Goal: Task Accomplishment & Management: Complete application form

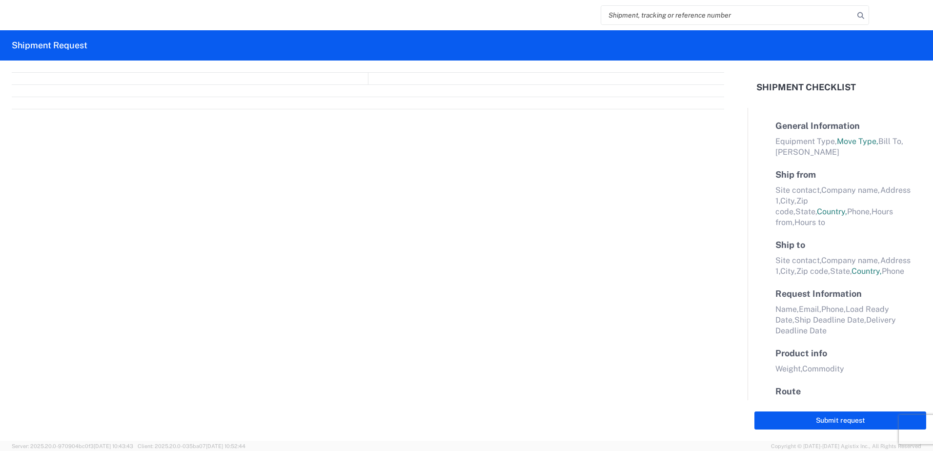
select select "FULL"
select select "LBS"
select select "IN"
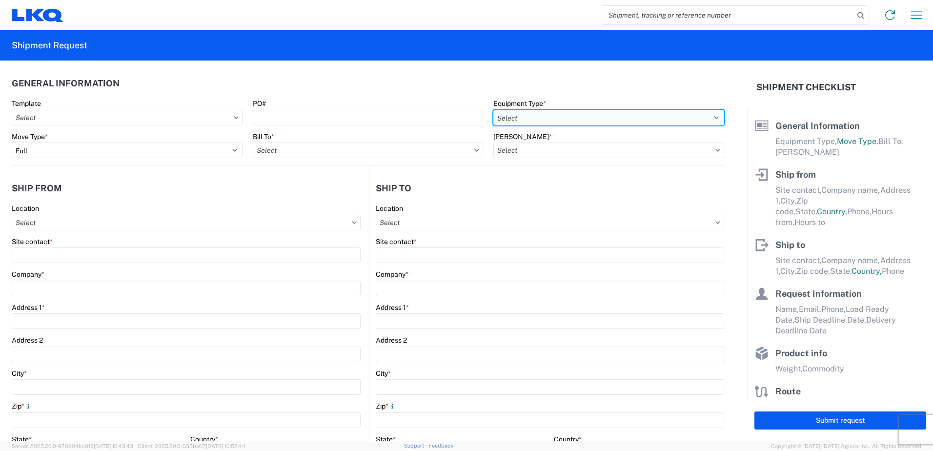
click at [510, 115] on select "Select 53’ Dry Van Flatbed Dropdeck (van) Lowboy (flatbed) Rail" at bounding box center [609, 118] width 231 height 16
select select "STDV"
click at [494, 110] on select "Select 53’ Dry Van Flatbed Dropdeck (van) Lowboy (flatbed) Rail" at bounding box center [609, 118] width 231 height 16
click at [286, 151] on input "text" at bounding box center [368, 151] width 231 height 16
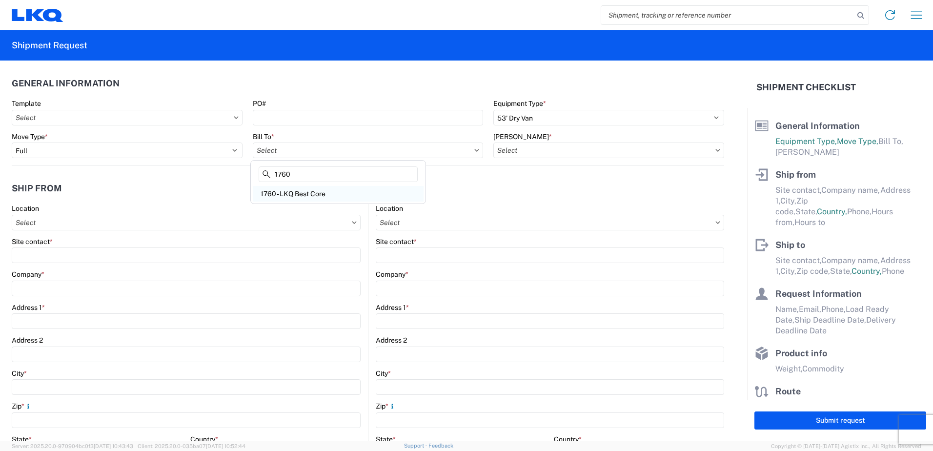
type input "1760"
click at [292, 193] on div "1760 - LKQ Best Core" at bounding box center [338, 194] width 171 height 16
type input "1760 - LKQ Best Core"
click at [536, 152] on input "text" at bounding box center [609, 151] width 231 height 16
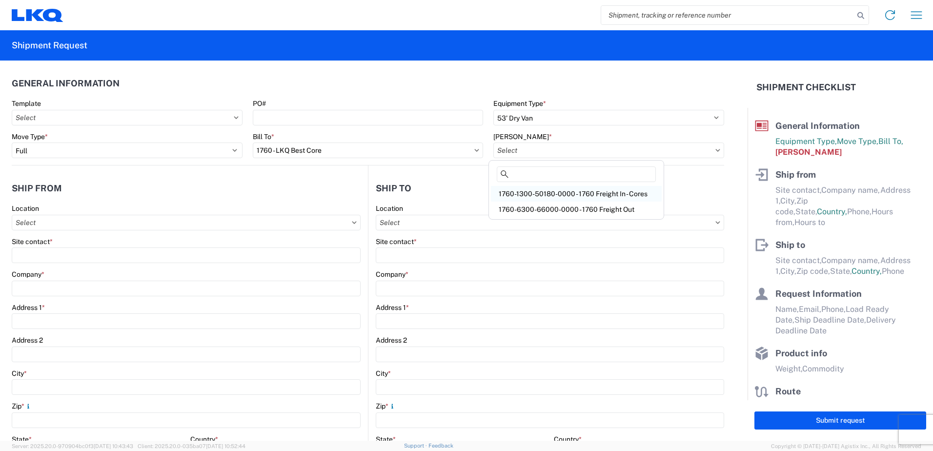
click at [552, 193] on div "1760-1300-50180-0000 - 1760 Freight In - Cores" at bounding box center [576, 194] width 171 height 16
type input "1760-1300-50180-0000 - 1760 Freight In - Cores"
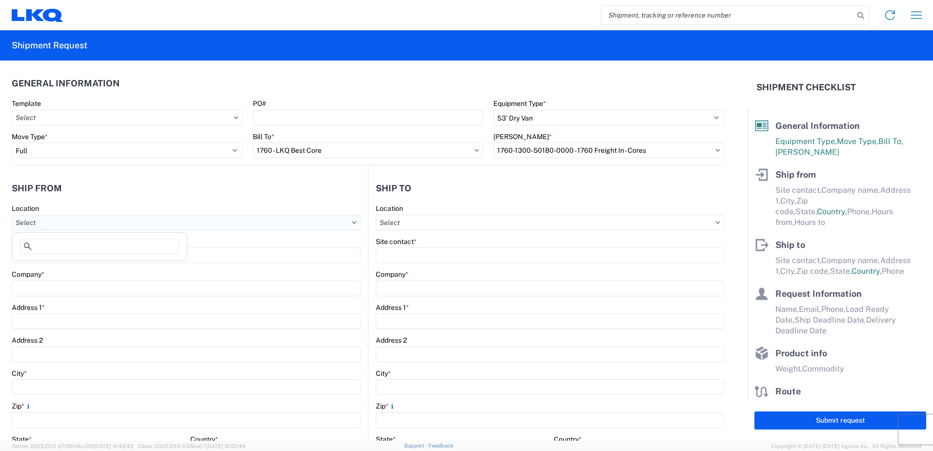
click at [82, 224] on input "text" at bounding box center [186, 223] width 349 height 16
type input "1701"
click at [73, 268] on div "1701- LKQ of [GEOGRAPHIC_DATA][US_STATE]" at bounding box center [99, 266] width 171 height 16
type input "1701- LKQ of [GEOGRAPHIC_DATA][US_STATE]"
type input "LKQ Corporation"
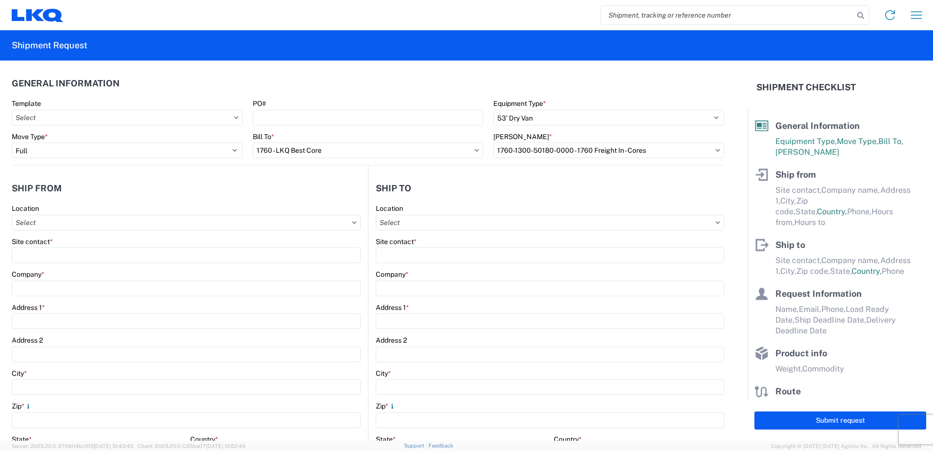
type input "[STREET_ADDRESS][PERSON_NAME]"
type input "[PERSON_NAME]"
type input "76028"
select select "[GEOGRAPHIC_DATA]"
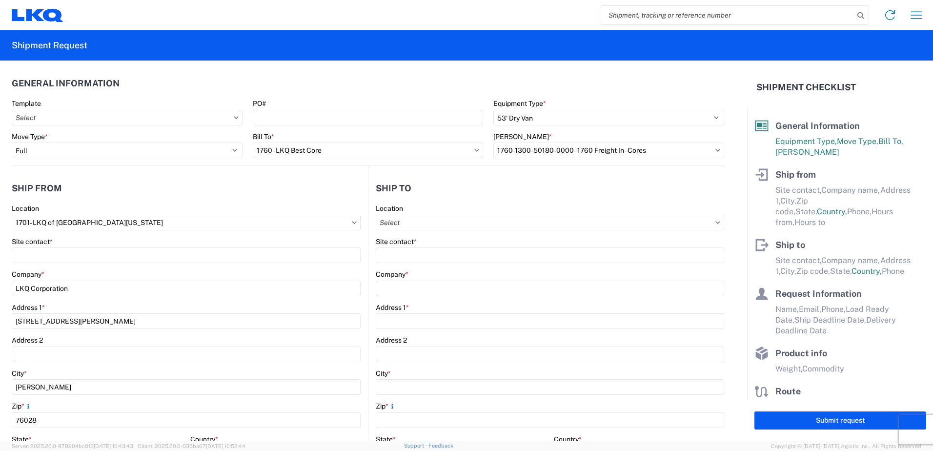
select select "US"
type input "08:00"
type input "17:00"
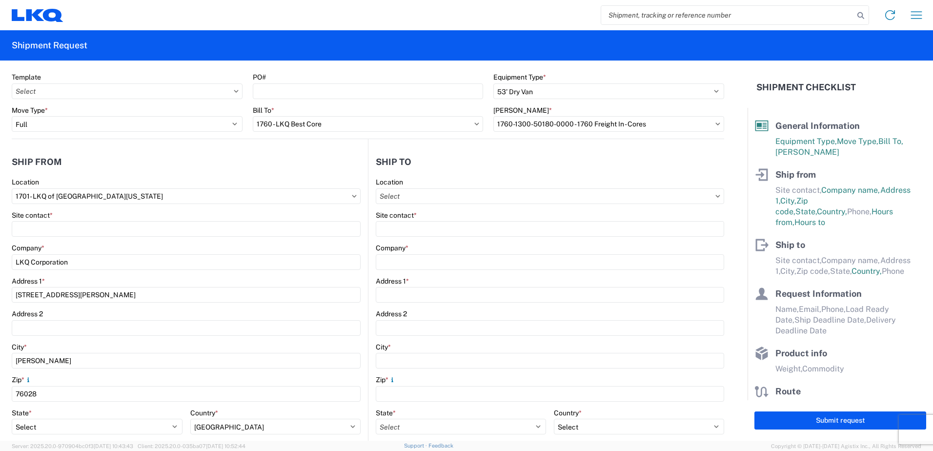
scroll to position [49, 0]
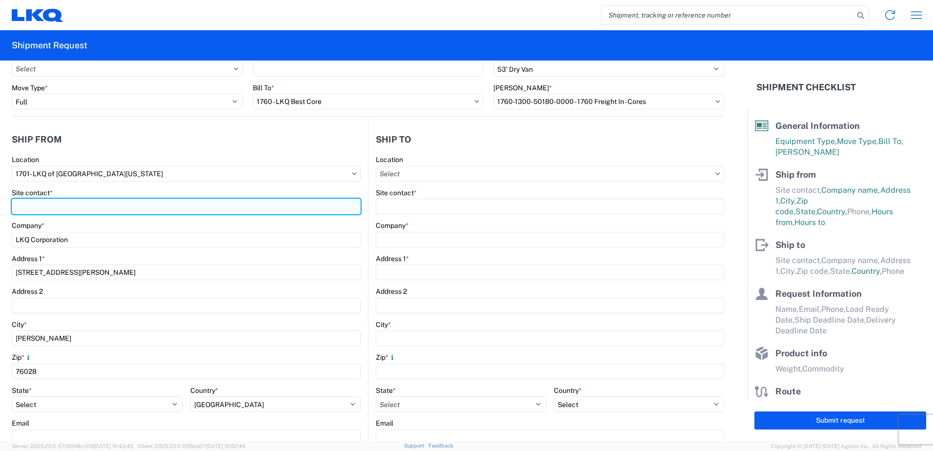
click at [38, 203] on input "Site contact *" at bounding box center [186, 207] width 349 height 16
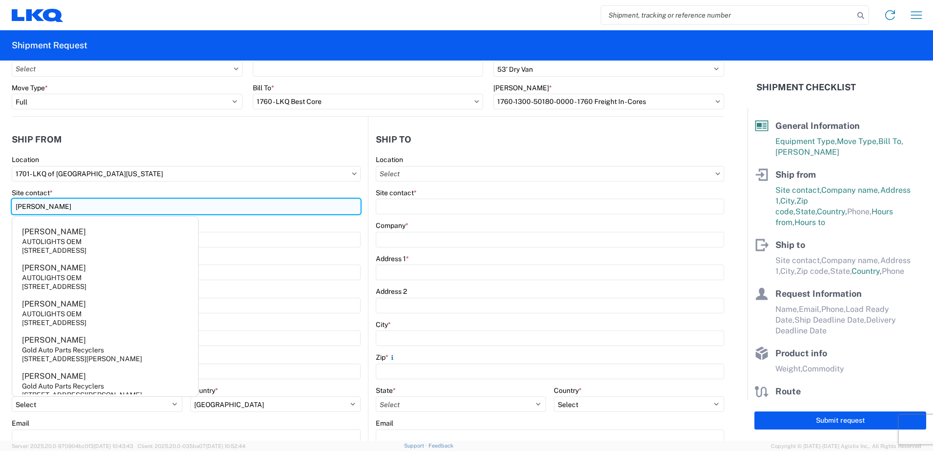
type input "[PERSON_NAME]"
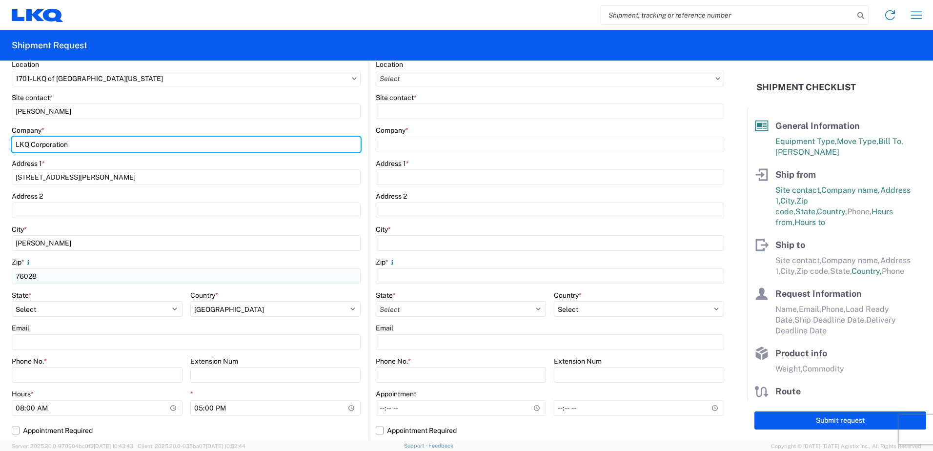
scroll to position [146, 0]
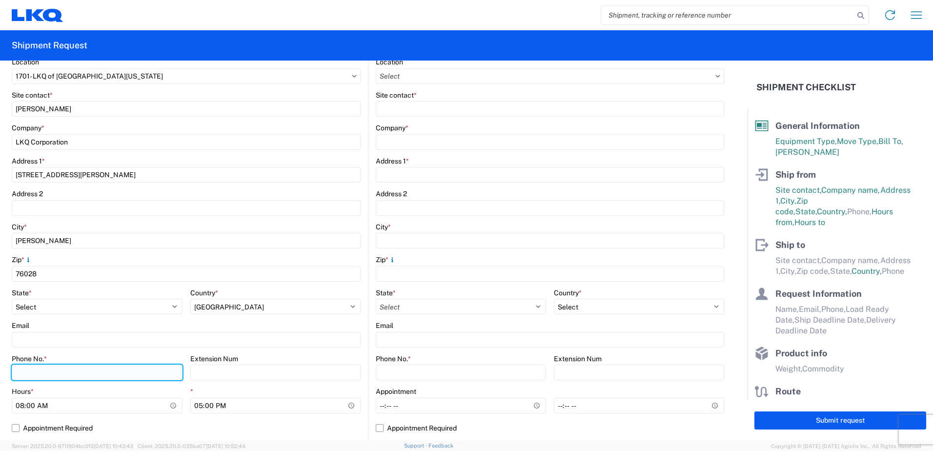
click at [55, 372] on input "Phone No. *" at bounding box center [97, 373] width 171 height 16
type input "4699413780"
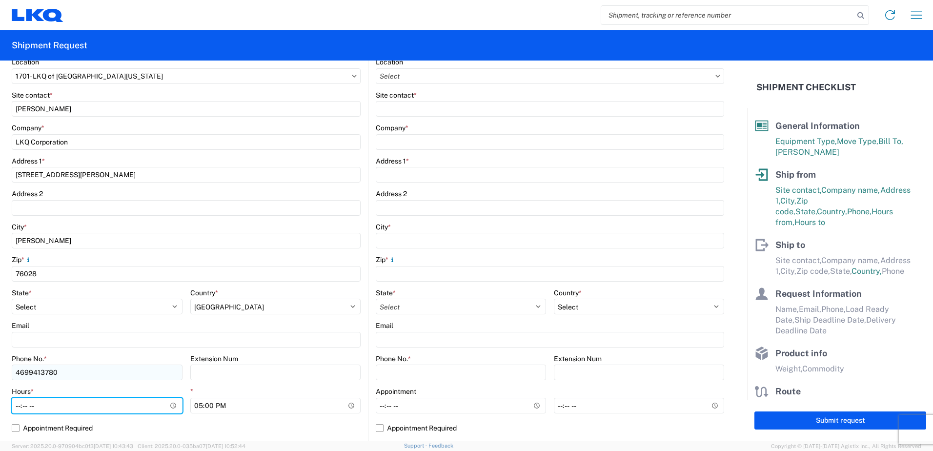
type input "07:00"
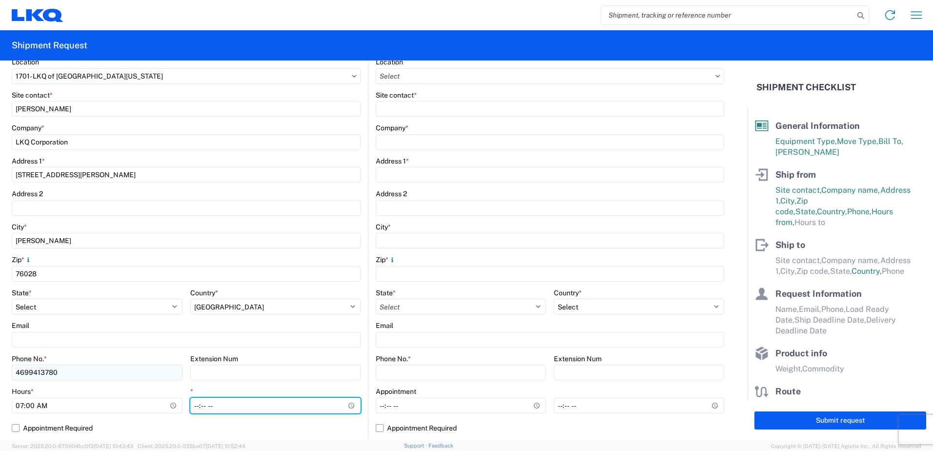
type input "14:00"
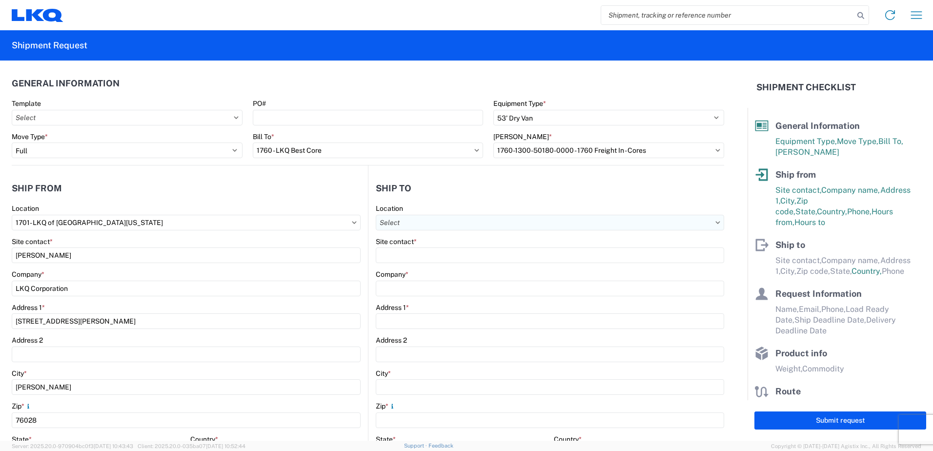
click at [430, 223] on input "text" at bounding box center [550, 223] width 349 height 16
type input "1760"
click at [428, 268] on div "1760 - LKQ Best Core" at bounding box center [460, 266] width 171 height 16
type input "1760 - LKQ Best Core"
type input "LKQ Corporation"
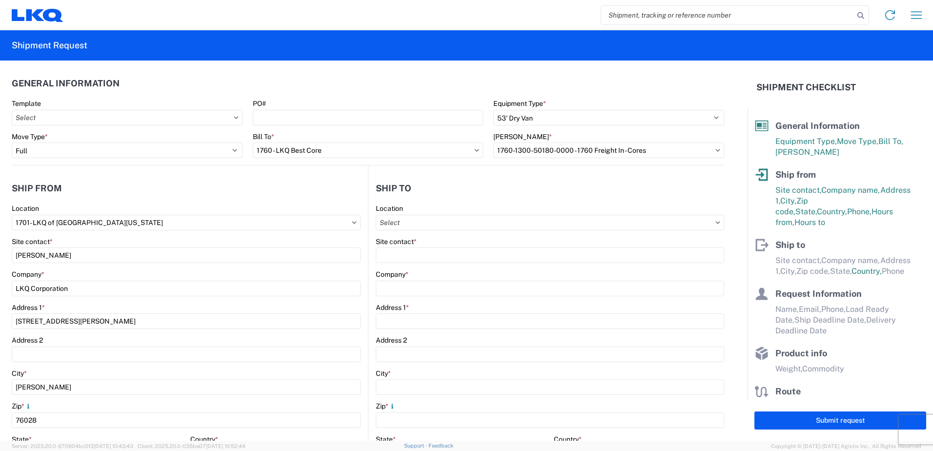
type input "[STREET_ADDRESS]"
type input "[GEOGRAPHIC_DATA]"
type input "77038"
select select "US"
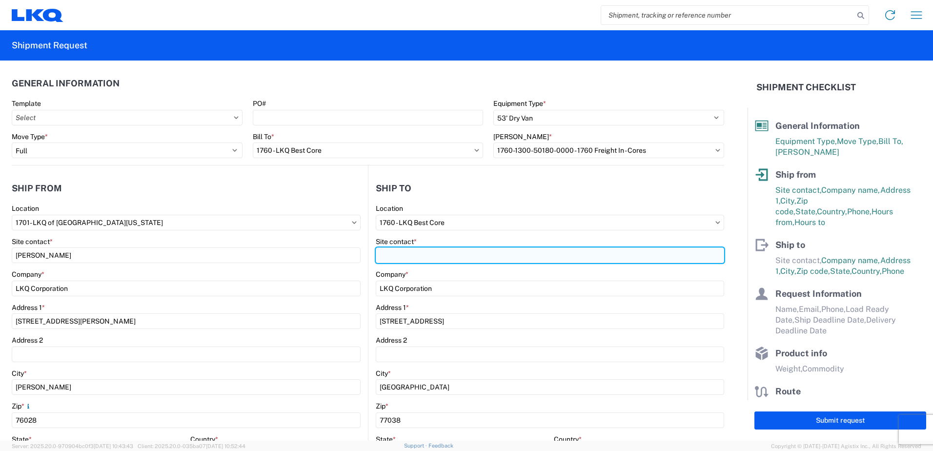
click at [415, 252] on input "Site contact *" at bounding box center [550, 255] width 349 height 16
type input "[PERSON_NAME]"
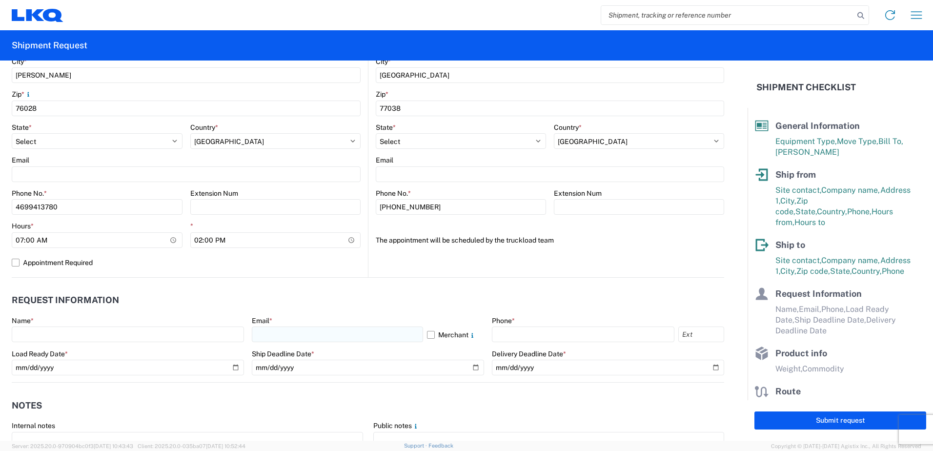
scroll to position [342, 0]
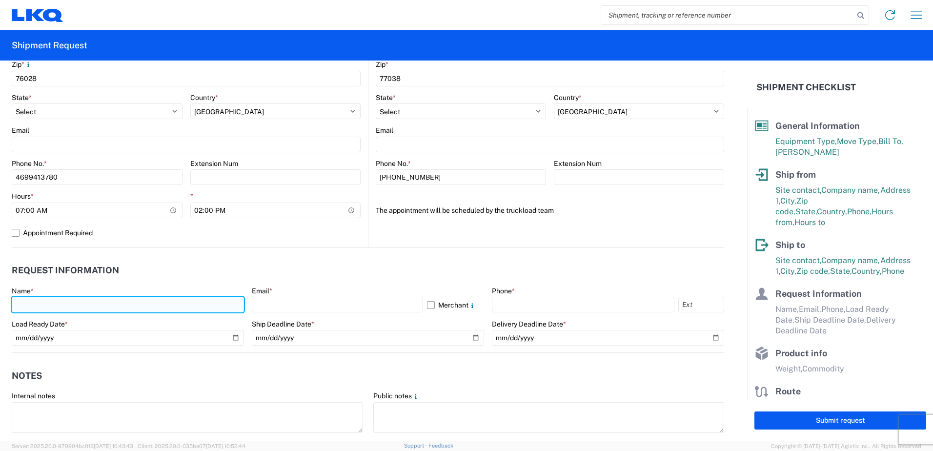
click at [83, 304] on input "text" at bounding box center [128, 305] width 232 height 16
type input "[PERSON_NAME]"
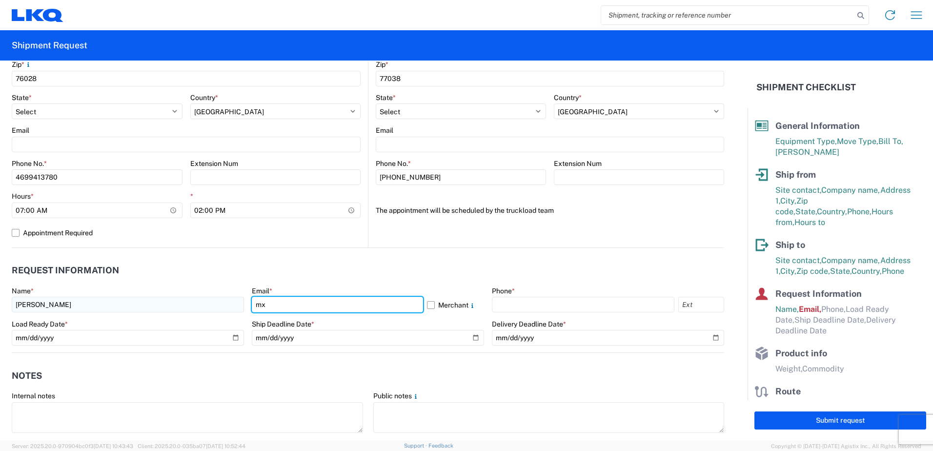
type input "[EMAIL_ADDRESS][DOMAIN_NAME]"
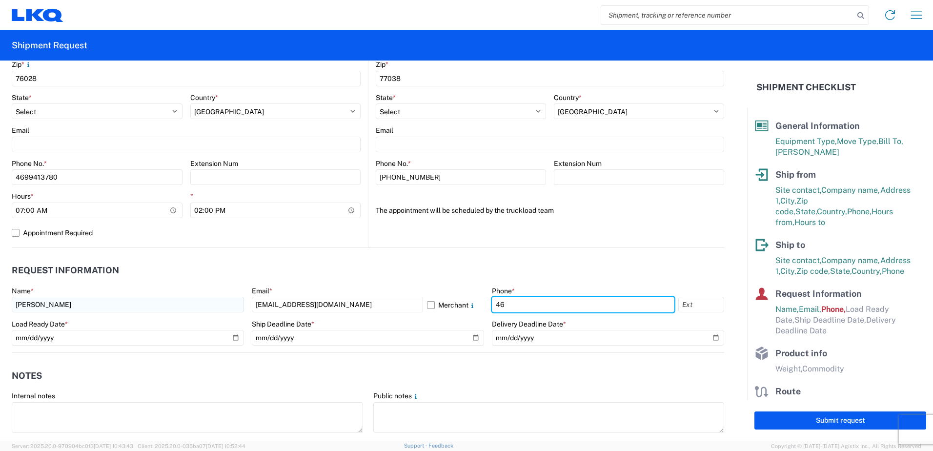
type input "4699413780"
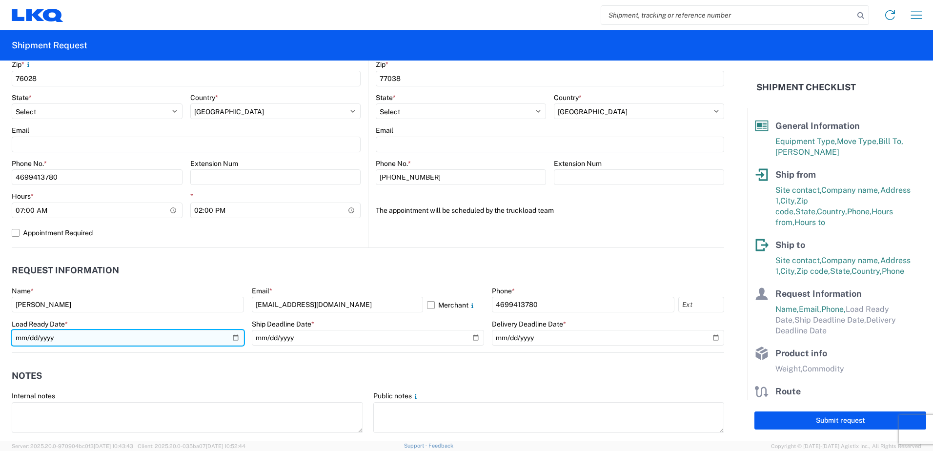
click at [231, 334] on input "date" at bounding box center [128, 338] width 232 height 16
type input "[DATE]"
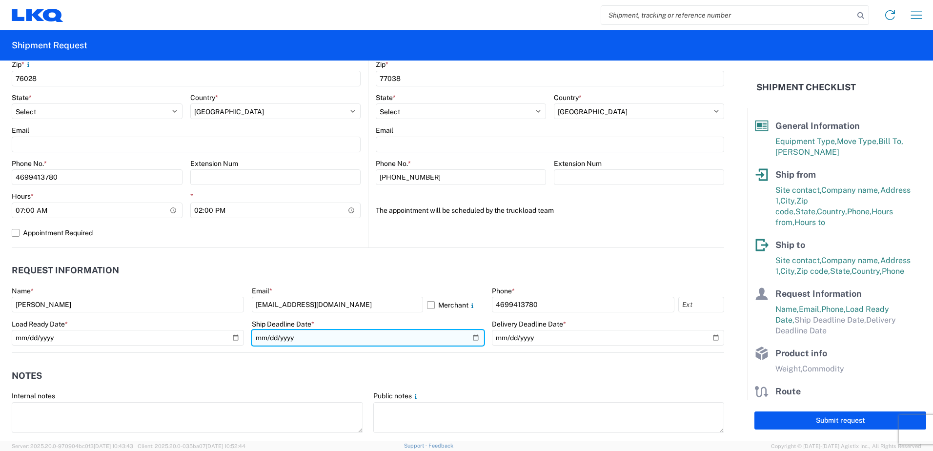
click at [473, 337] on input "date" at bounding box center [368, 338] width 232 height 16
type input "[DATE]"
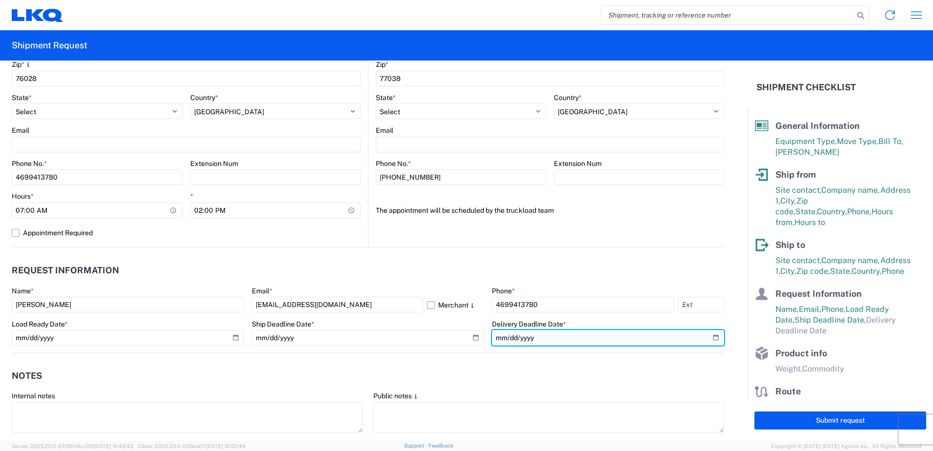
click at [707, 334] on input "date" at bounding box center [608, 338] width 232 height 16
type input "[DATE]"
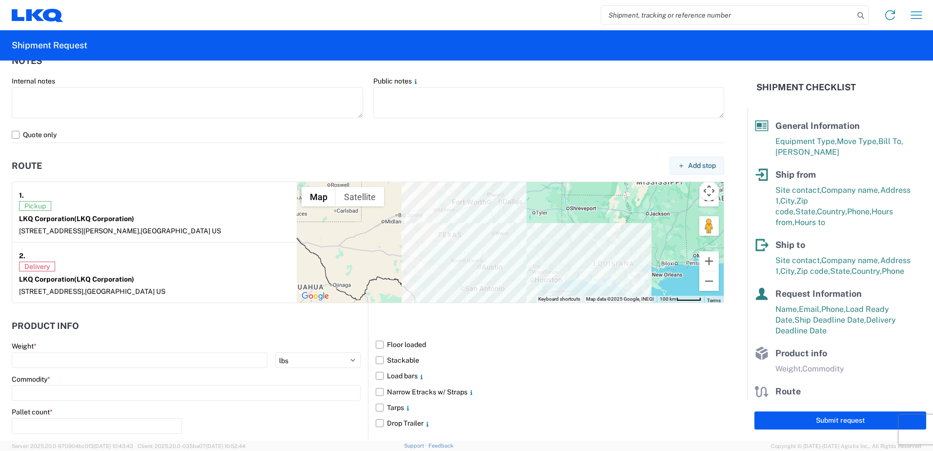
scroll to position [683, 0]
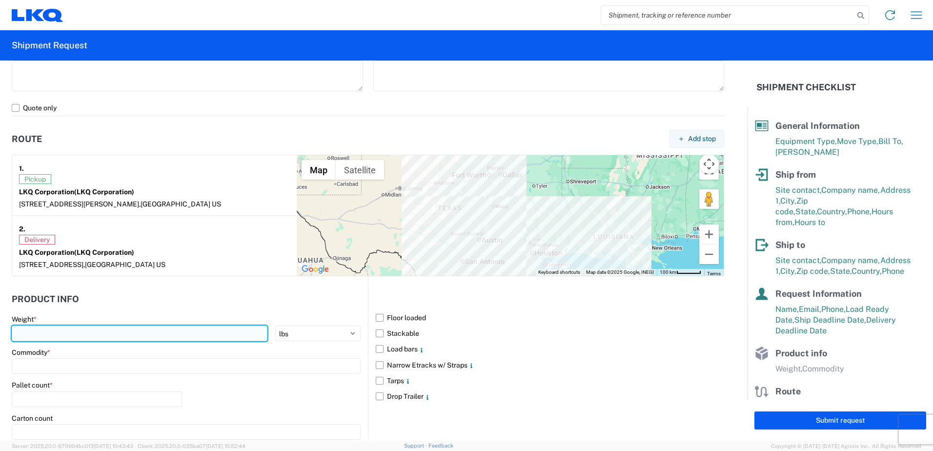
drag, startPoint x: 133, startPoint y: 338, endPoint x: 138, endPoint y: 337, distance: 5.5
click at [136, 337] on input "number" at bounding box center [140, 334] width 256 height 16
type input "40000"
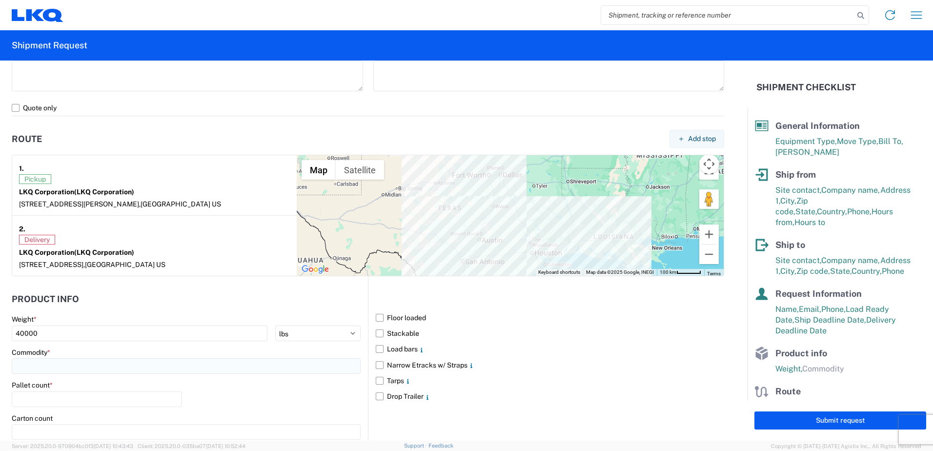
click at [79, 366] on input at bounding box center [186, 366] width 349 height 16
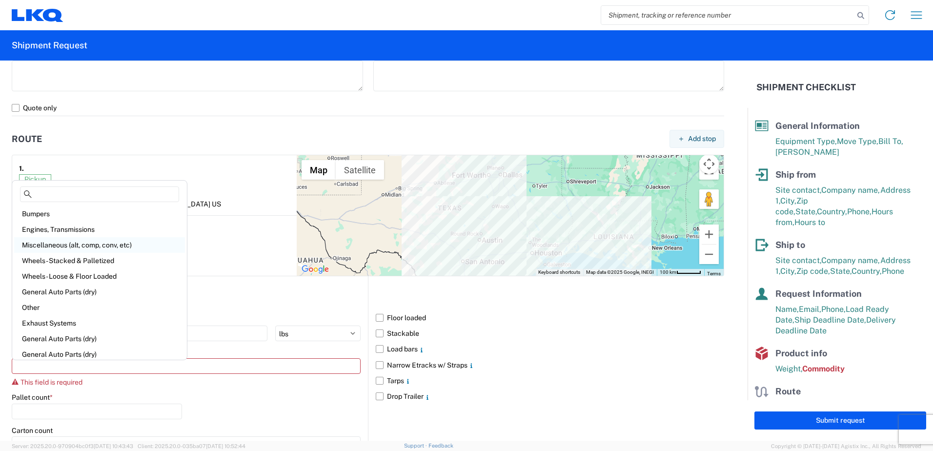
click at [63, 246] on div "Miscellaneous (alt, comp, conv, etc)" at bounding box center [99, 245] width 171 height 16
type input "Miscellaneous (alt, comp, conv, etc)"
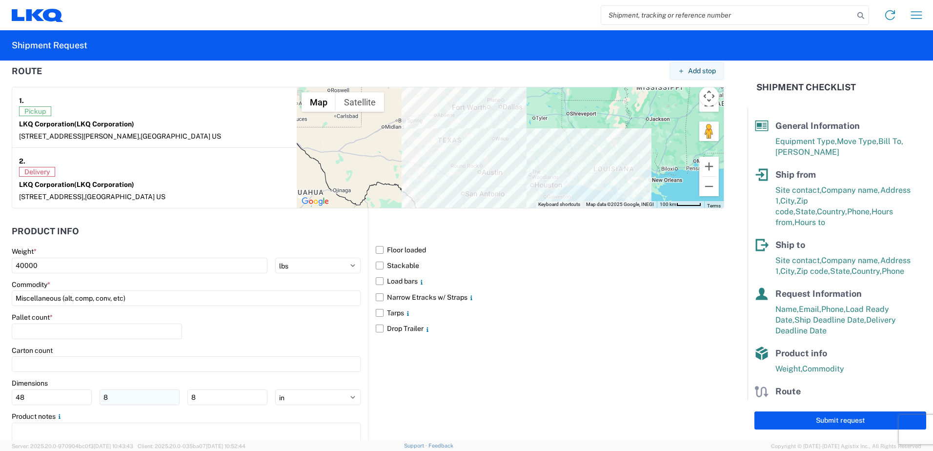
scroll to position [781, 0]
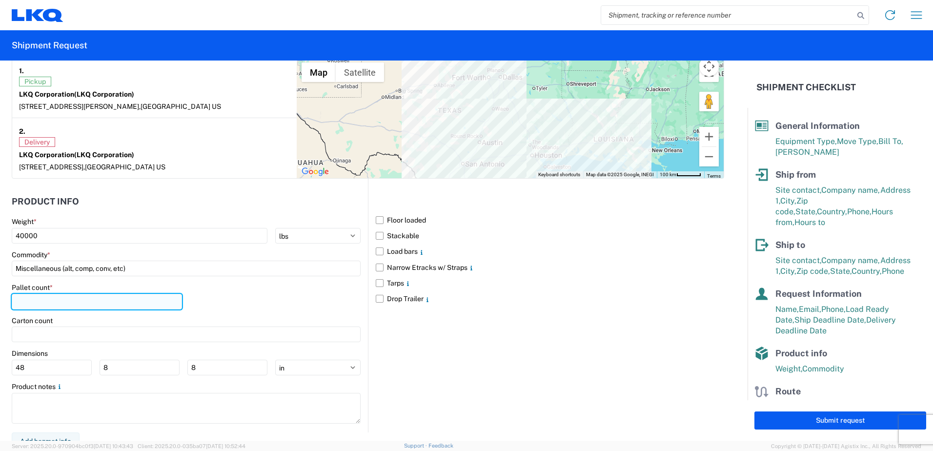
click at [32, 297] on input "number" at bounding box center [97, 302] width 170 height 16
type input "24"
click at [377, 220] on label "Floor loaded" at bounding box center [550, 220] width 349 height 16
click at [0, 0] on input "Floor loaded" at bounding box center [0, 0] width 0 height 0
click at [376, 269] on label "Narrow Etracks w/ Straps" at bounding box center [550, 268] width 349 height 16
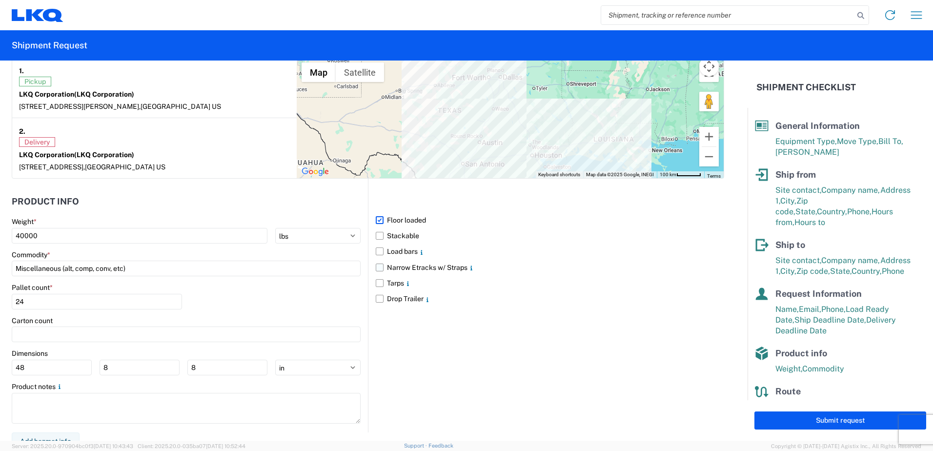
click at [0, 0] on input "Narrow Etracks w/ Straps" at bounding box center [0, 0] width 0 height 0
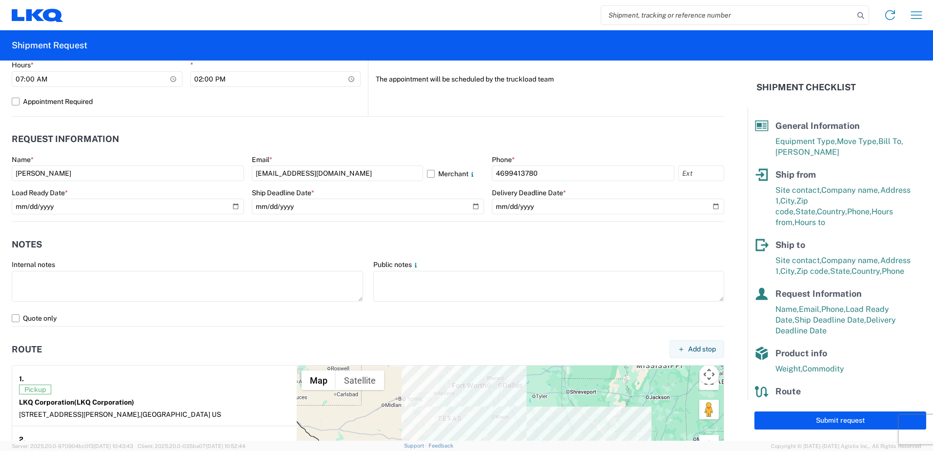
scroll to position [488, 0]
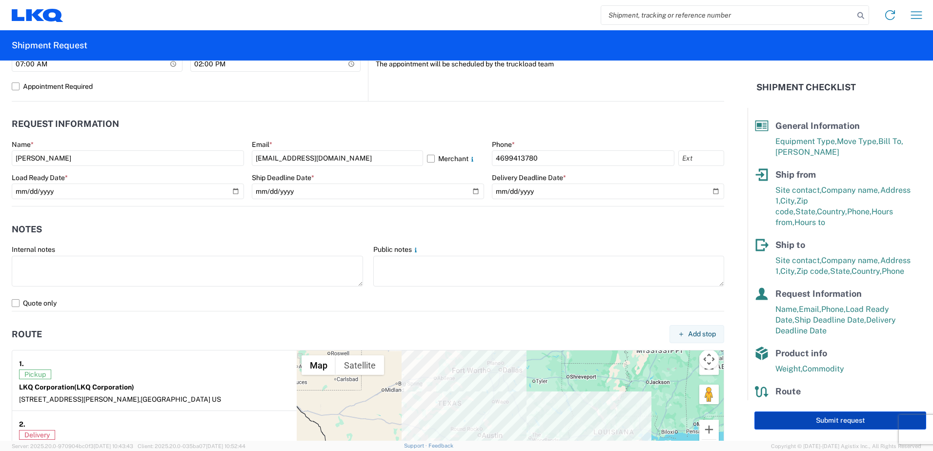
click at [850, 420] on button "Submit request" at bounding box center [841, 421] width 172 height 18
select select "US"
